Goal: Information Seeking & Learning: Learn about a topic

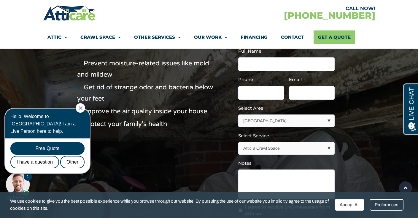
click at [82, 108] on icon "Close Chat" at bounding box center [81, 108] width 4 height 4
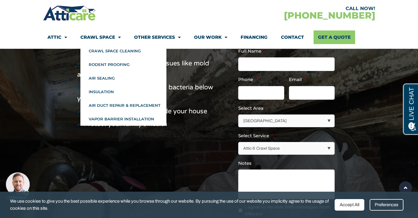
click at [112, 36] on link "Crawl Space" at bounding box center [100, 38] width 40 height 14
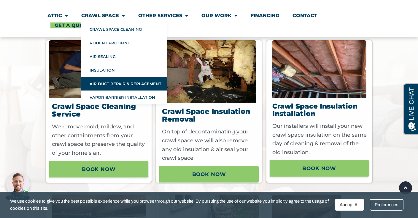
click at [102, 81] on link "Air Duct Repair & Replacement" at bounding box center [124, 84] width 86 height 14
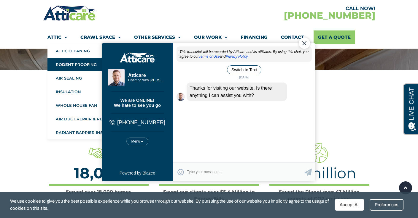
click at [63, 63] on link "Rodent Proofing" at bounding box center [90, 65] width 86 height 14
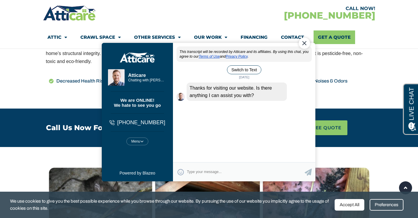
drag, startPoint x: 307, startPoint y: 44, endPoint x: 402, endPoint y: 67, distance: 97.9
click at [307, 44] on div "Close Chat" at bounding box center [303, 42] width 11 height 11
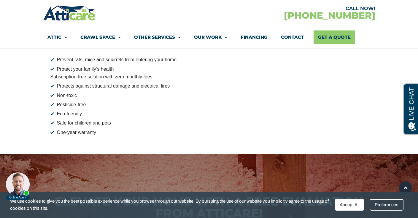
scroll to position [911, 0]
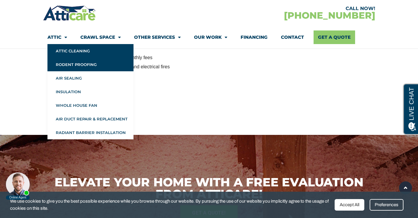
click at [68, 52] on link "Attic Cleaning" at bounding box center [90, 51] width 86 height 14
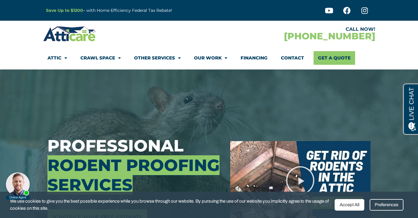
scroll to position [0, 0]
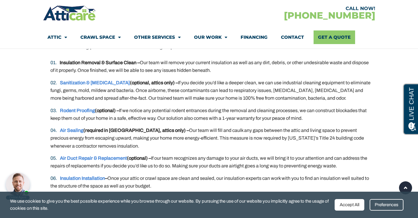
scroll to position [1171, 0]
